Goal: Obtain resource: Obtain resource

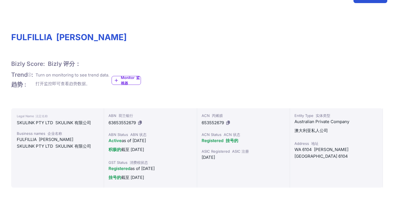
scroll to position [59, 0]
click at [32, 140] on div "FULFILLIA [PERSON_NAME]" at bounding box center [57, 139] width 81 height 7
copy div "FULFILLIA"
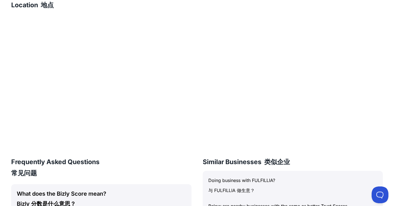
scroll to position [529, 0]
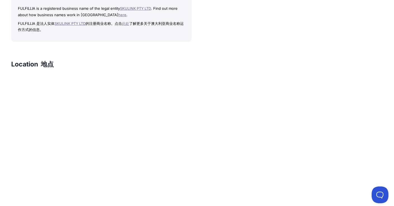
click at [166, 47] on div "FULFILLIA [PERSON_NAME] Bizly Score: Bizly 评分： View Trust Score — It's Free! Vi…" at bounding box center [197, 65] width 394 height 1005
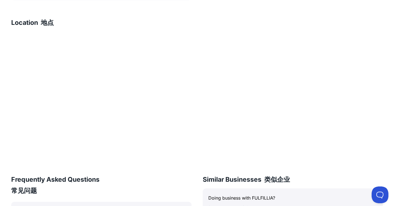
scroll to position [569, 0]
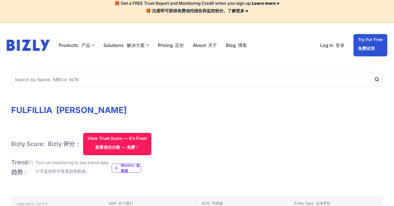
scroll to position [14, 0]
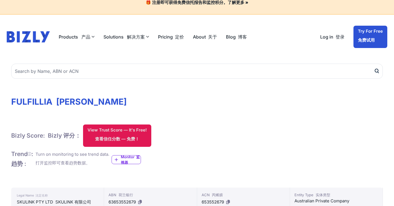
click at [138, 137] on font "查看信任分数 — 免费！" at bounding box center [117, 138] width 44 height 5
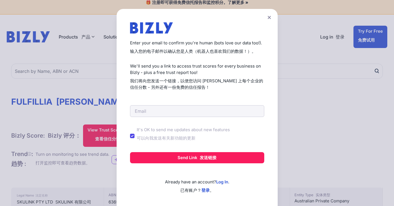
click at [183, 118] on form "It's OK to send me updates about new features 可以向我发送有关新功能的更新 Send Link 发送链接" at bounding box center [197, 128] width 134 height 71
click at [191, 111] on input "email" at bounding box center [197, 111] width 134 height 12
click at [138, 134] on label "It's OK to send me updates about new features 可以向我发送有关新功能的更新" at bounding box center [183, 135] width 93 height 17
click at [0, 0] on input "It's OK to send me updates about new features" at bounding box center [0, 0] width 0 height 0
click at [133, 135] on input "It's OK to send me updates about new features" at bounding box center [132, 136] width 4 height 4
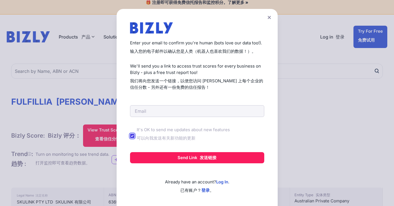
checkbox input "false"
click at [173, 110] on input "email" at bounding box center [197, 111] width 134 height 12
type input "[EMAIL_ADDRESS][DOMAIN_NAME]"
click at [130, 152] on button "Send Link 发送链接" at bounding box center [197, 157] width 134 height 11
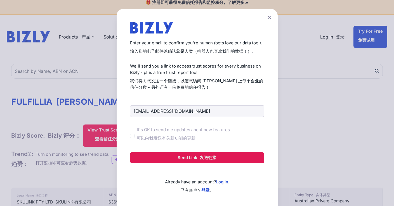
click at [214, 161] on button "Send Link 发送链接" at bounding box center [197, 157] width 134 height 11
click at [196, 159] on button "Send Link 发送链接" at bounding box center [197, 157] width 134 height 11
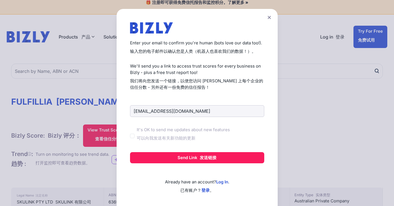
click at [217, 104] on form "[EMAIL_ADDRESS][DOMAIN_NAME] It's OK to send me updates about new features 可以向我…" at bounding box center [197, 128] width 134 height 71
click at [211, 111] on input "temp@infohx.eu.org" at bounding box center [197, 111] width 134 height 12
click at [214, 101] on form "temp@infohx.eu.org It's OK to send me updates about new features 可以向我发送有关新功能的更新…" at bounding box center [197, 128] width 134 height 71
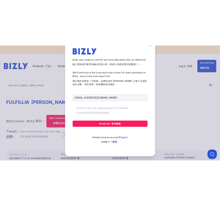
scroll to position [19, 0]
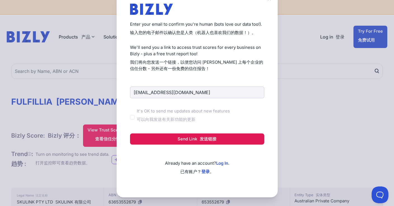
click at [216, 140] on font "发送链接" at bounding box center [207, 138] width 17 height 5
click at [216, 139] on button "Send Link 发送链接" at bounding box center [197, 139] width 134 height 11
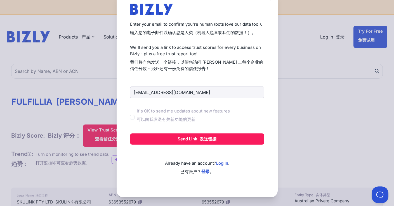
drag, startPoint x: 216, startPoint y: 139, endPoint x: 244, endPoint y: 102, distance: 46.1
click at [216, 138] on button "Send Link 发送链接" at bounding box center [197, 139] width 134 height 11
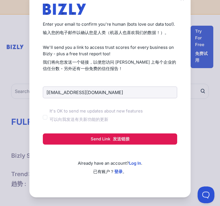
click at [151, 139] on button "Send Link 发送链接" at bounding box center [110, 139] width 134 height 11
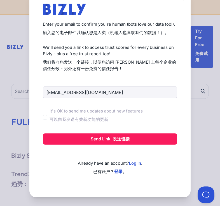
click at [214, 65] on div "Create a Free Account to View Trust Scores Get instant access to trust scores f…" at bounding box center [110, 93] width 220 height 225
click at [195, 88] on div "Create a Free Account to View Trust Scores Get instant access to trust scores f…" at bounding box center [110, 93] width 220 height 225
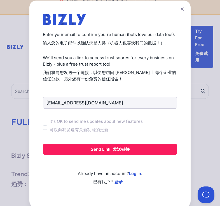
scroll to position [0, 0]
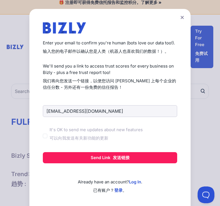
click at [183, 18] on icon at bounding box center [181, 18] width 3 height 4
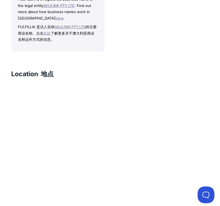
scroll to position [1024, 0]
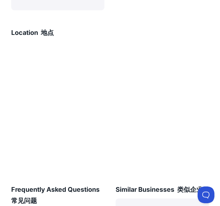
click at [160, 28] on div "Location 地点" at bounding box center [109, 34] width 197 height 13
click at [165, 28] on div "Location 地点" at bounding box center [109, 34] width 197 height 13
